Goal: Check status

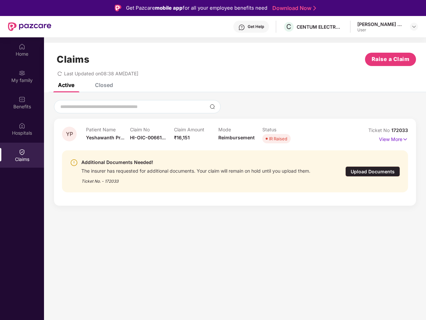
click at [213, 160] on div "Additional Documents Needed!" at bounding box center [195, 162] width 229 height 8
click at [251, 27] on div "Get Help" at bounding box center [256, 26] width 16 height 5
click at [414, 27] on img at bounding box center [413, 26] width 5 height 5
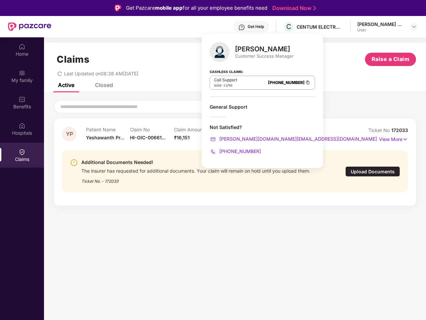
click at [22, 50] on img at bounding box center [22, 46] width 7 height 7
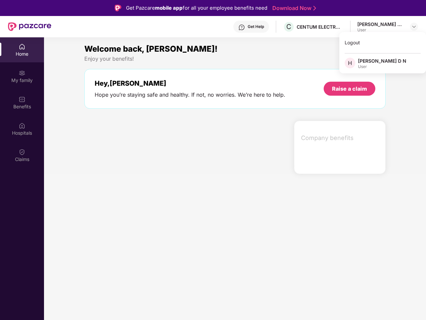
click at [22, 76] on img at bounding box center [22, 73] width 7 height 7
